Goal: Navigation & Orientation: Find specific page/section

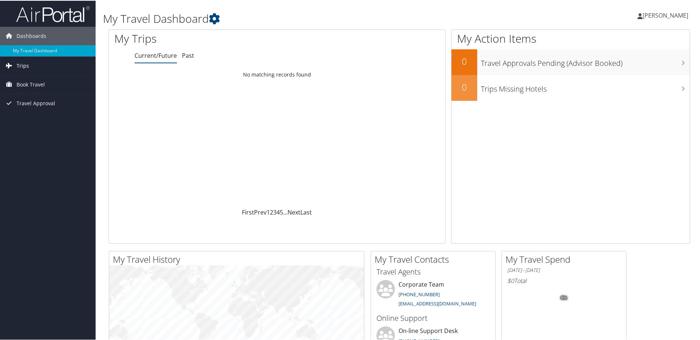
click at [43, 62] on link "Trips" at bounding box center [48, 65] width 96 height 18
click at [38, 89] on link "Past Trips" at bounding box center [48, 90] width 96 height 11
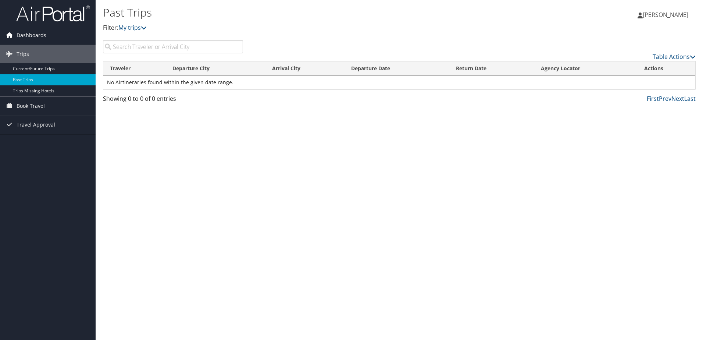
click at [21, 34] on span "Dashboards" at bounding box center [32, 35] width 30 height 18
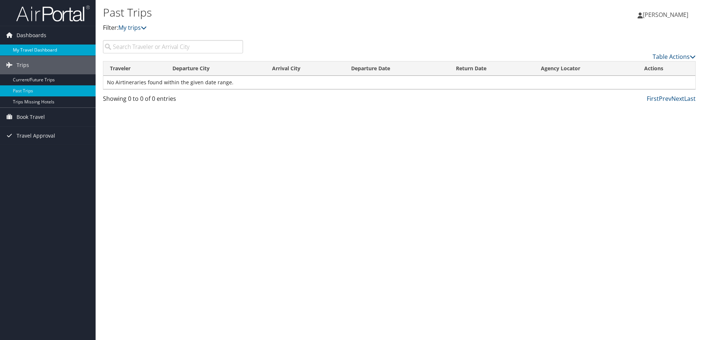
click at [27, 49] on link "My Travel Dashboard" at bounding box center [48, 50] width 96 height 11
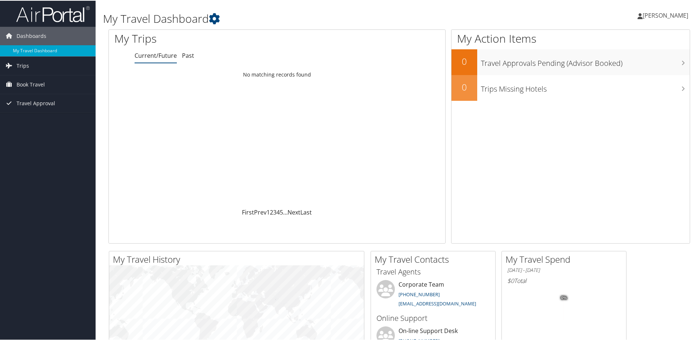
click at [654, 15] on span "[PERSON_NAME]" at bounding box center [666, 15] width 46 height 8
click at [629, 39] on link "My Settings" at bounding box center [646, 40] width 82 height 13
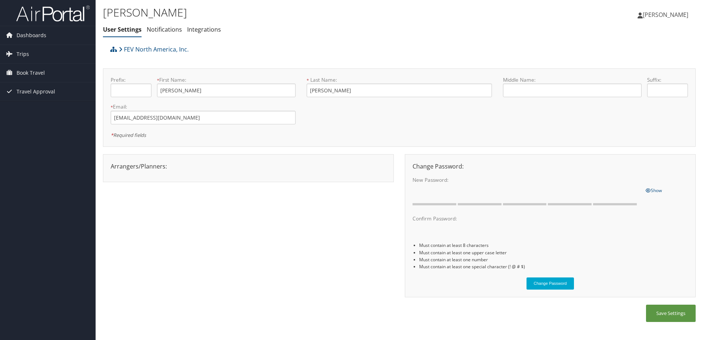
click at [266, 234] on div "Arrangers/Planners: Edit Arrangers & Planners Alyssa Klingston Amanda Misch Apr…" at bounding box center [399, 229] width 593 height 151
click at [38, 90] on span "Travel Approval" at bounding box center [36, 91] width 39 height 18
click at [46, 116] on link "Approved Trips" at bounding box center [48, 117] width 96 height 11
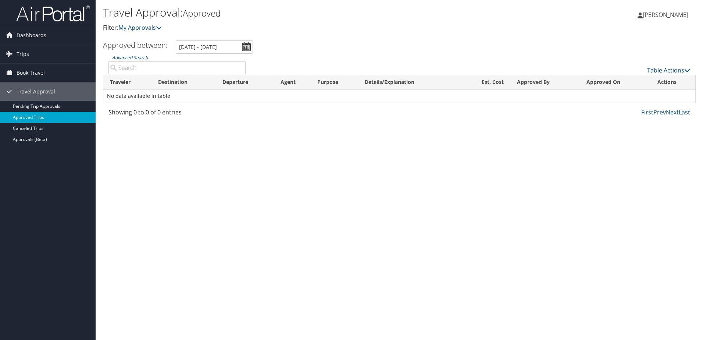
click at [48, 11] on img at bounding box center [53, 13] width 74 height 17
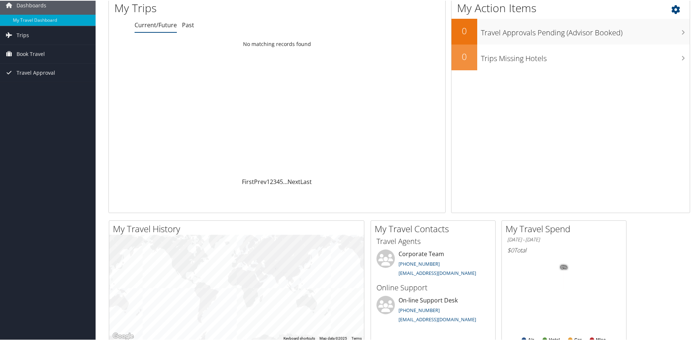
scroll to position [3, 0]
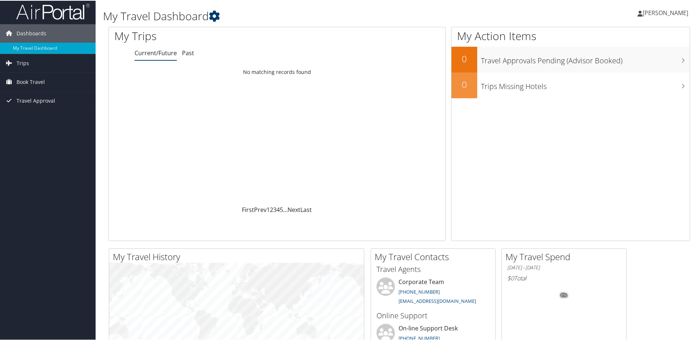
click at [217, 14] on icon at bounding box center [214, 15] width 11 height 11
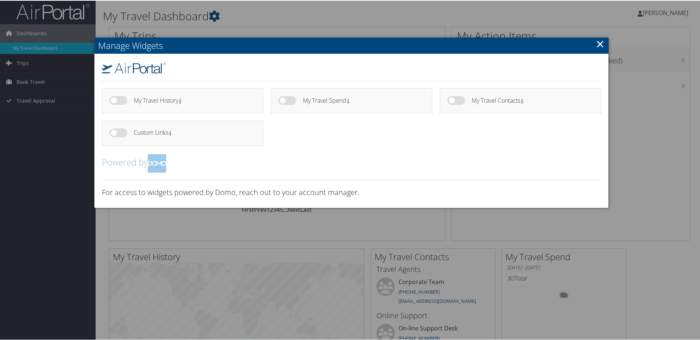
click at [218, 14] on div at bounding box center [351, 170] width 703 height 340
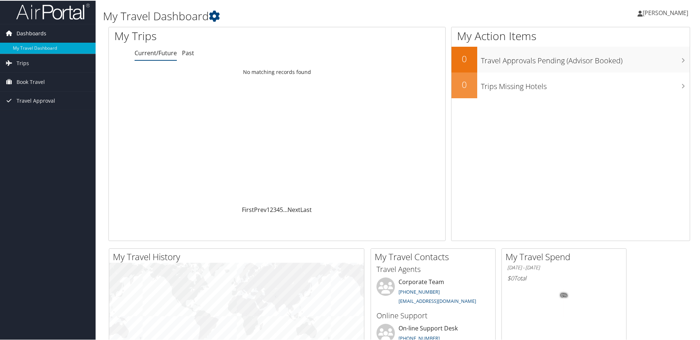
click at [32, 32] on span "Dashboards" at bounding box center [32, 33] width 30 height 18
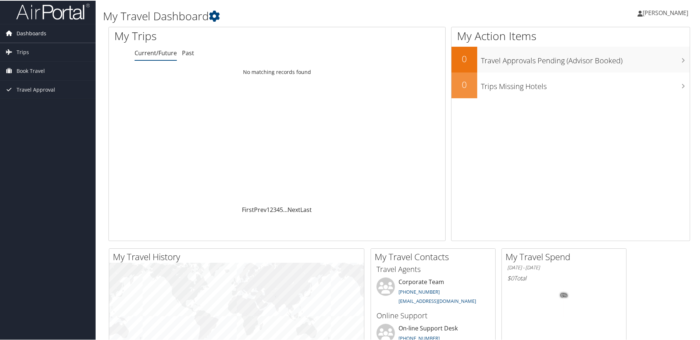
click at [32, 32] on span "Dashboards" at bounding box center [32, 33] width 30 height 18
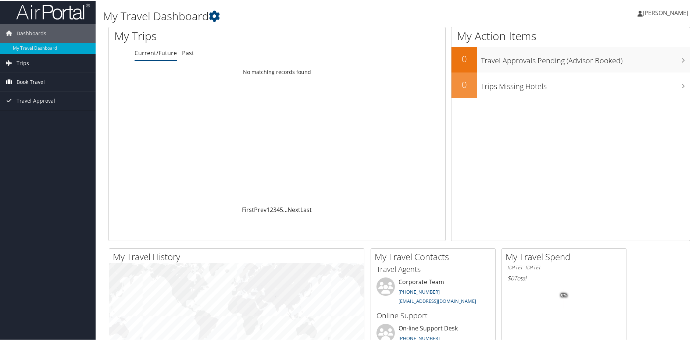
click at [46, 80] on link "Book Travel" at bounding box center [48, 81] width 96 height 18
click at [26, 61] on span "Trips" at bounding box center [23, 62] width 13 height 18
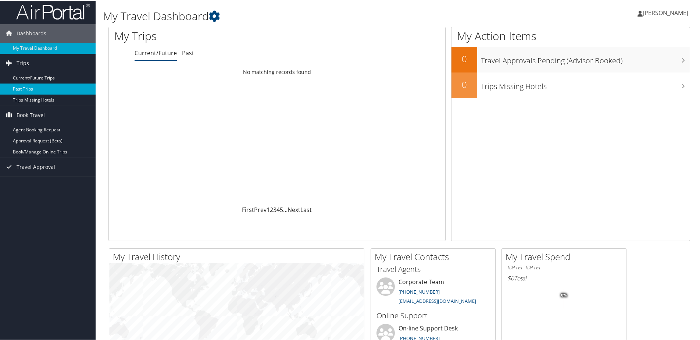
click at [27, 84] on link "Past Trips" at bounding box center [48, 88] width 96 height 11
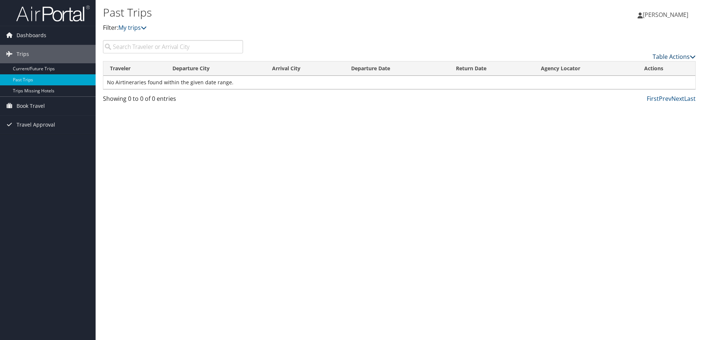
click at [673, 57] on link "Table Actions" at bounding box center [674, 57] width 43 height 8
click at [639, 123] on div at bounding box center [351, 170] width 703 height 340
click at [671, 98] on link "Prev" at bounding box center [665, 99] width 13 height 8
click at [140, 29] on link "My trips" at bounding box center [132, 28] width 28 height 8
click at [213, 148] on div "Past Trips Filter: My trips [PERSON_NAME] [PERSON_NAME] My Settings Travel Agen…" at bounding box center [400, 170] width 608 height 340
